Goal: Transaction & Acquisition: Purchase product/service

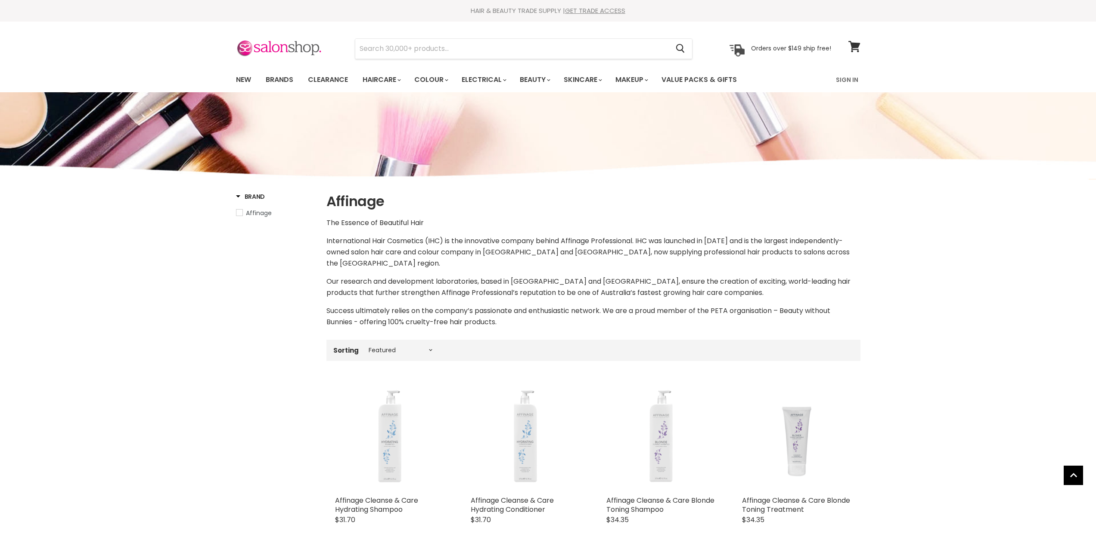
select select "manual"
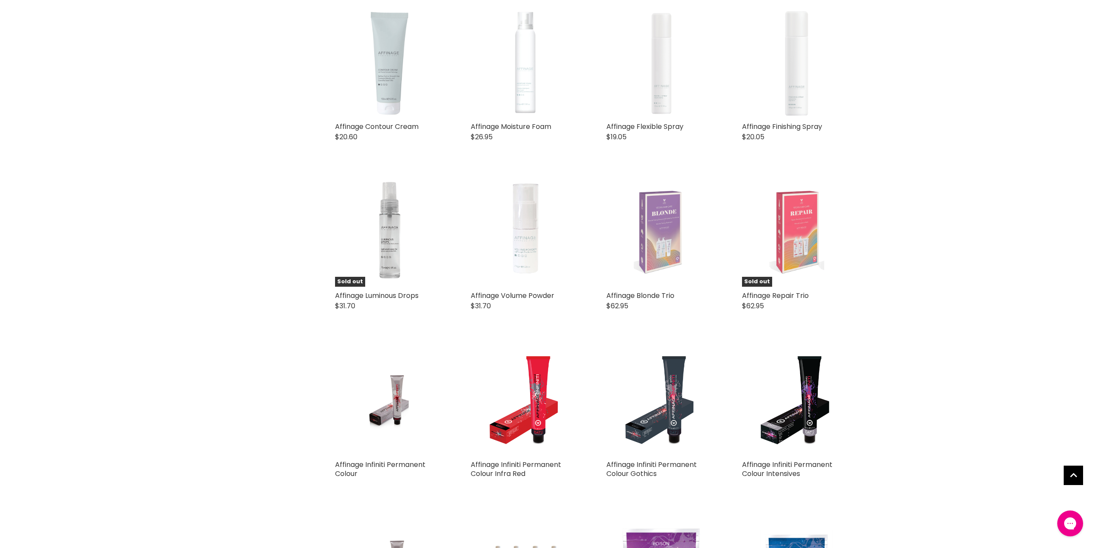
scroll to position [1162, 0]
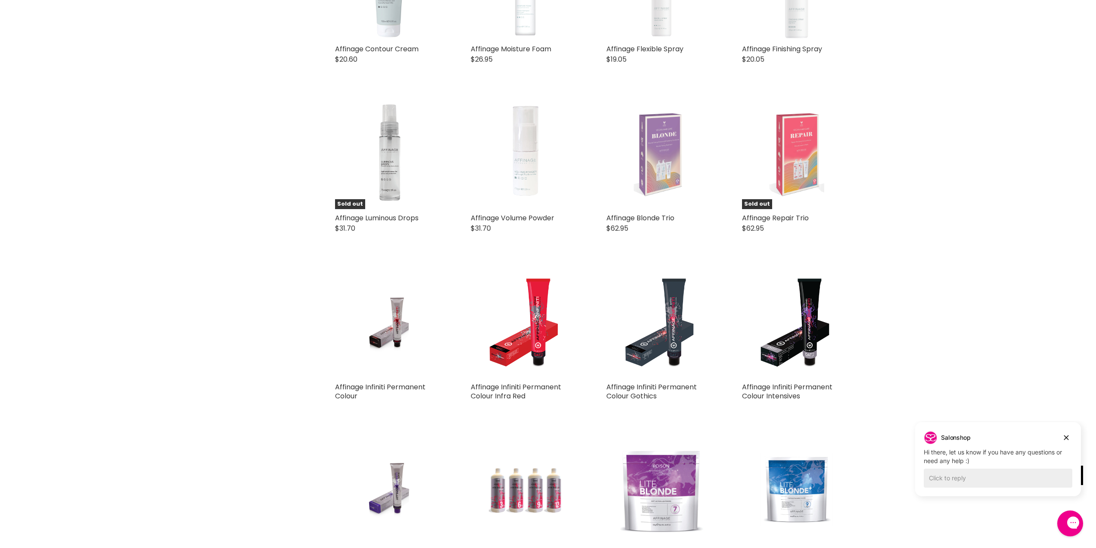
click at [390, 384] on link "Affinage Infiniti Permanent Colour" at bounding box center [380, 391] width 90 height 19
